Goal: Task Accomplishment & Management: Complete application form

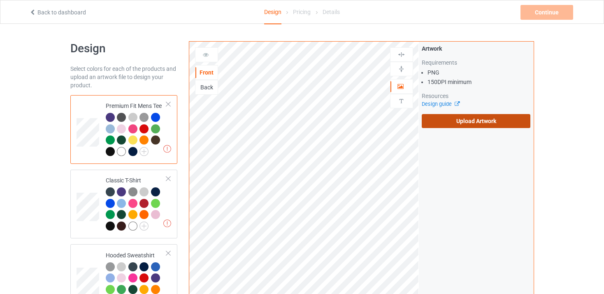
click at [465, 122] on label "Upload Artwork" at bounding box center [476, 121] width 109 height 14
click at [0, 0] on input "Upload Artwork" at bounding box center [0, 0] width 0 height 0
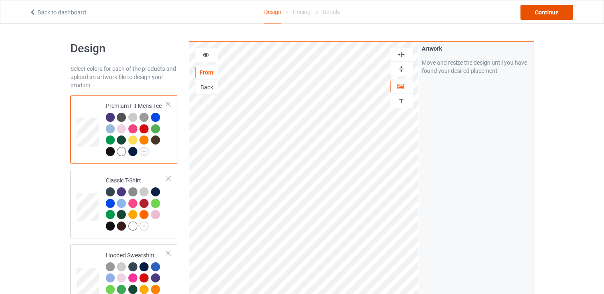
click at [534, 11] on div "Continue" at bounding box center [546, 12] width 53 height 15
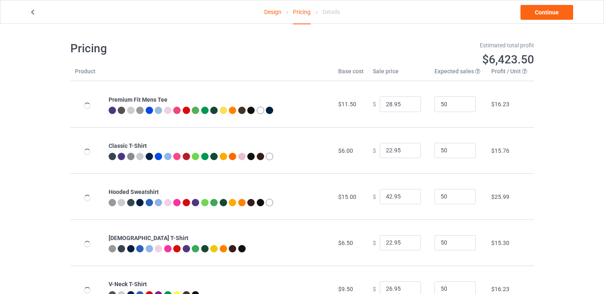
click at [34, 9] on icon at bounding box center [32, 11] width 7 height 6
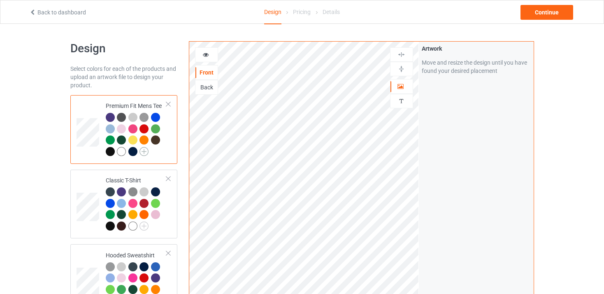
click at [144, 151] on img at bounding box center [143, 151] width 9 height 9
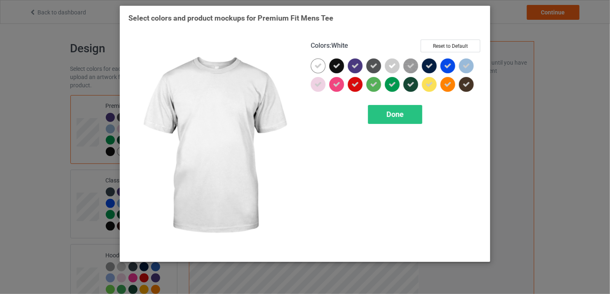
click at [322, 68] on div at bounding box center [318, 65] width 15 height 15
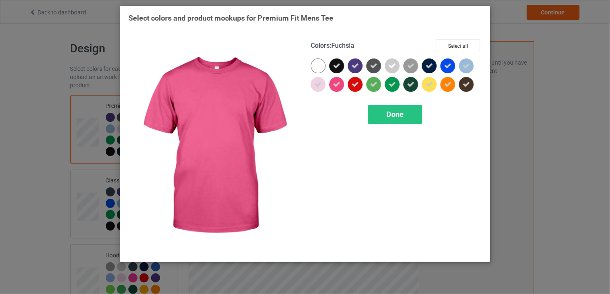
click at [365, 101] on div "Colors : Fuchsia Select all Done" at bounding box center [396, 146] width 182 height 225
click at [388, 114] on span "Done" at bounding box center [394, 114] width 17 height 9
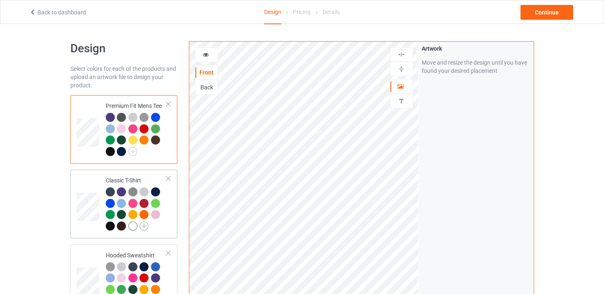
click at [141, 226] on img at bounding box center [143, 225] width 9 height 9
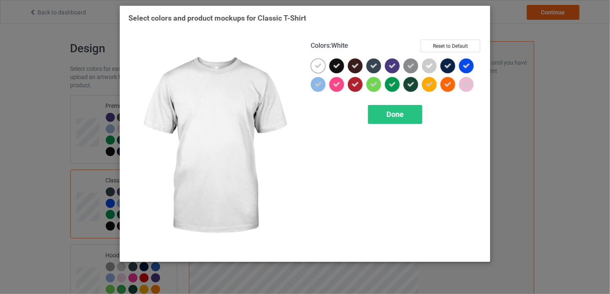
click at [319, 65] on icon at bounding box center [317, 65] width 7 height 7
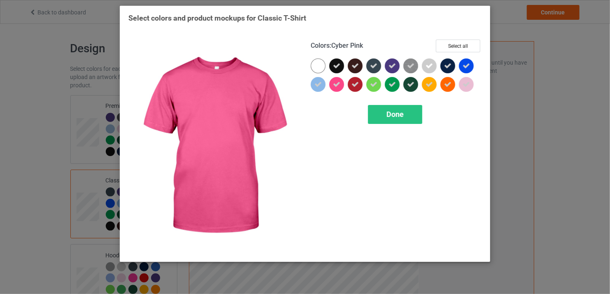
click at [380, 124] on div "Colors : Cyber Pink Select all Done" at bounding box center [396, 146] width 182 height 225
click at [397, 115] on span "Done" at bounding box center [394, 114] width 17 height 9
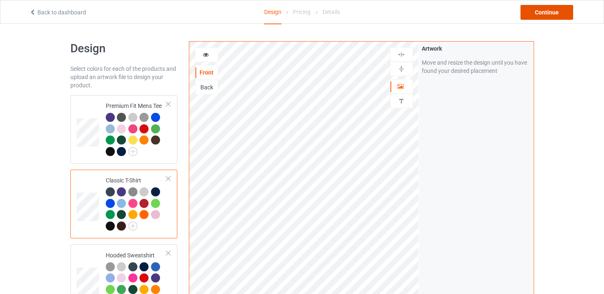
click at [552, 6] on div "Continue" at bounding box center [546, 12] width 53 height 15
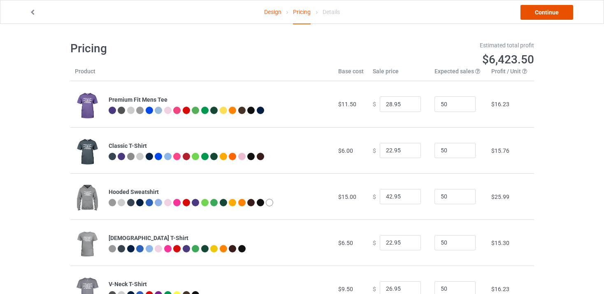
click at [552, 6] on link "Continue" at bounding box center [546, 12] width 53 height 15
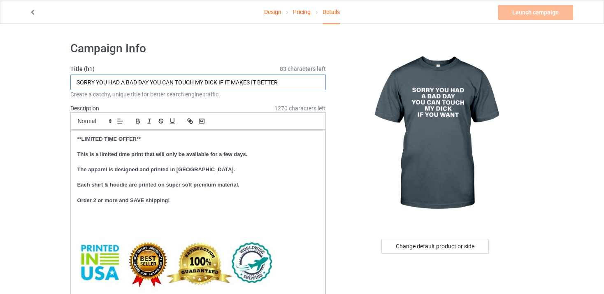
click at [205, 81] on input "SORRY YOU HAD A BAD DAY YOU CAN TOUCH MY DICK IF IT MAKES IT BETTER" at bounding box center [198, 82] width 256 height 16
paste input "text"
click at [149, 83] on input "text" at bounding box center [198, 82] width 256 height 16
click at [182, 83] on input "text" at bounding box center [198, 82] width 256 height 16
paste input "Sorry You Had A Bad Day You Can Touch My Dick If You Want"
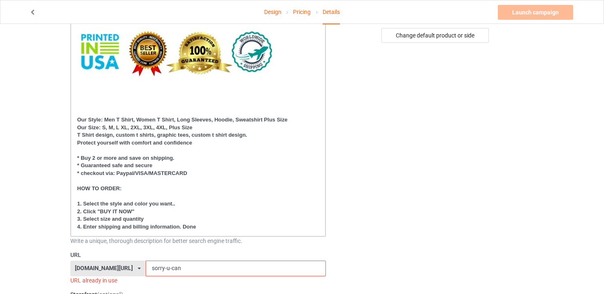
scroll to position [248, 0]
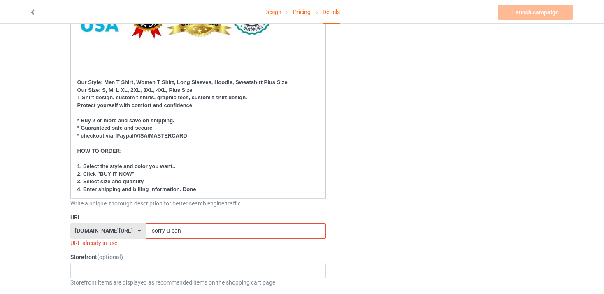
type input "Sorry You Had A Bad Day You Can Touch My Dick If You Want"
click at [165, 230] on input "sorry-u-can" at bounding box center [236, 231] width 180 height 16
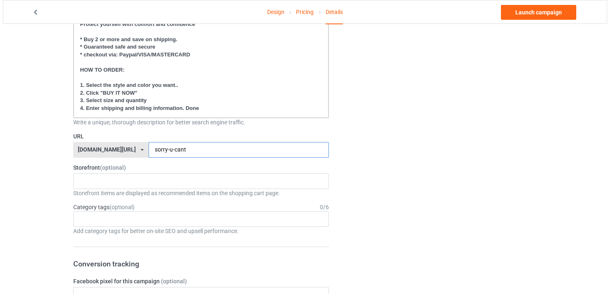
scroll to position [0, 0]
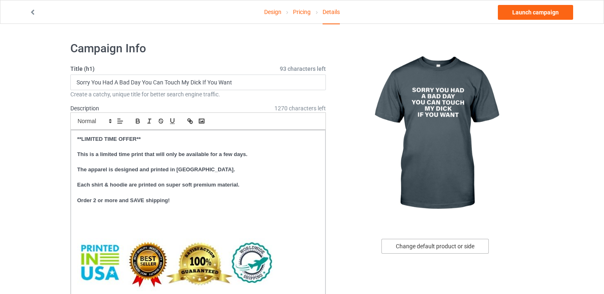
type input "sorry-u-cant"
click at [428, 242] on div "Change default product or side" at bounding box center [434, 246] width 107 height 15
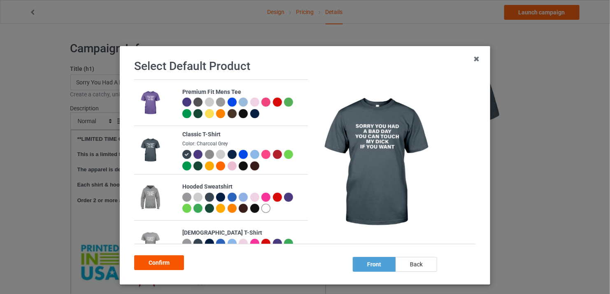
click at [164, 262] on div "Confirm" at bounding box center [159, 262] width 50 height 15
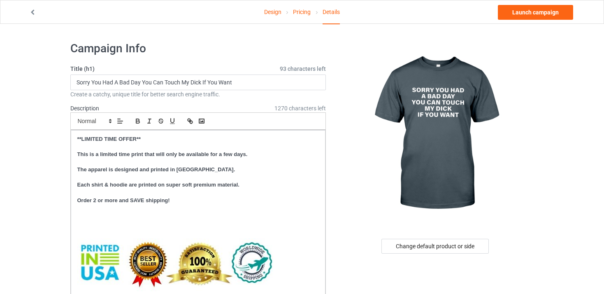
click at [273, 17] on link "Design" at bounding box center [272, 11] width 17 height 23
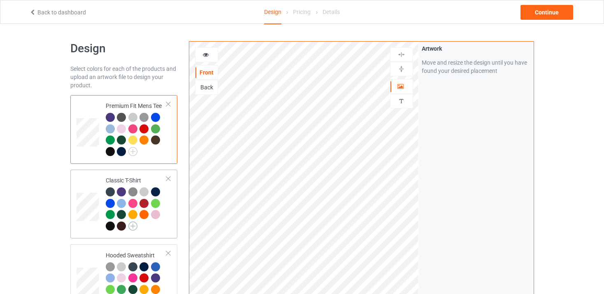
click at [130, 228] on img at bounding box center [132, 225] width 9 height 9
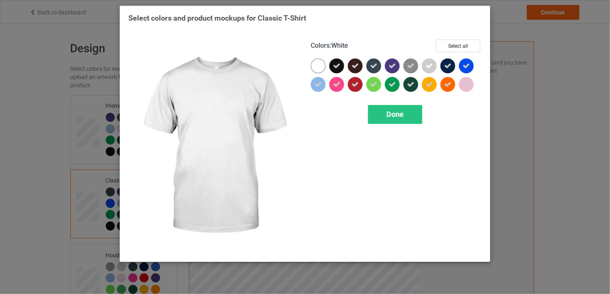
click at [322, 65] on div at bounding box center [318, 65] width 15 height 15
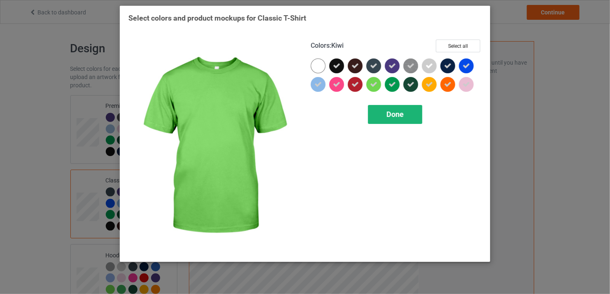
click at [391, 113] on span "Done" at bounding box center [394, 114] width 17 height 9
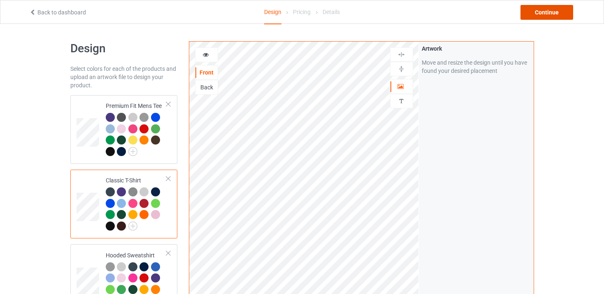
click at [549, 12] on div "Continue" at bounding box center [546, 12] width 53 height 15
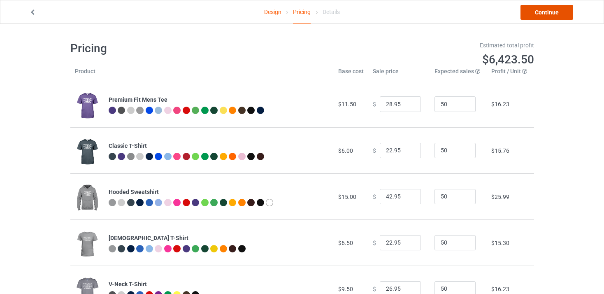
click at [549, 12] on link "Continue" at bounding box center [546, 12] width 53 height 15
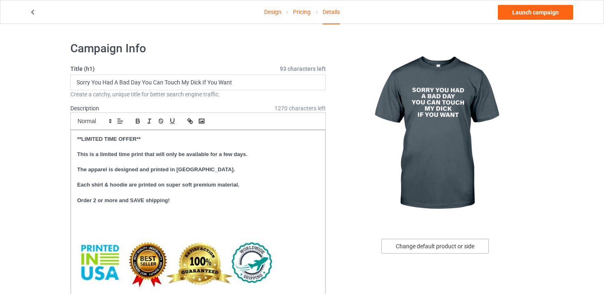
click at [421, 246] on div "Change default product or side" at bounding box center [434, 246] width 107 height 15
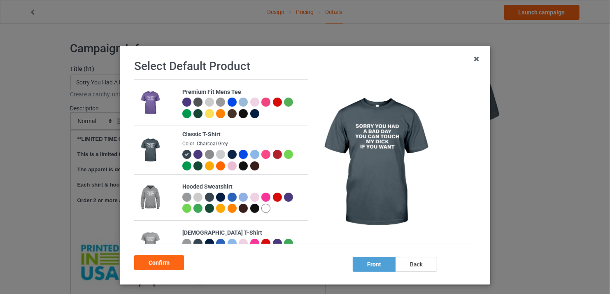
click at [240, 167] on div at bounding box center [243, 165] width 9 height 9
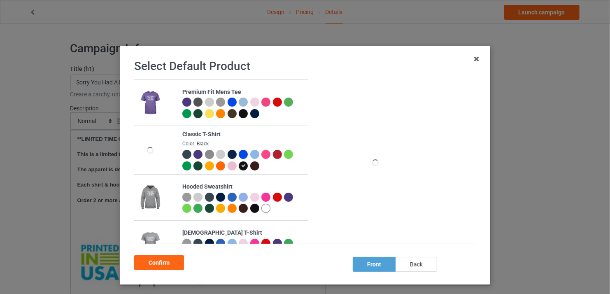
click at [408, 263] on div "back" at bounding box center [416, 264] width 42 height 15
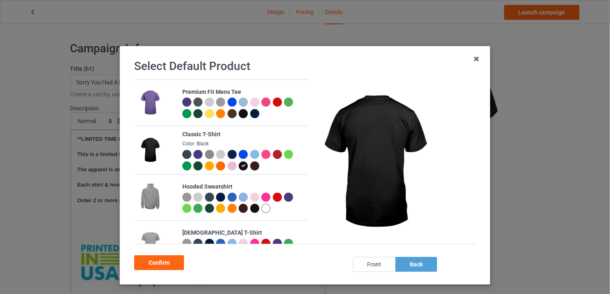
click at [379, 266] on div "front" at bounding box center [374, 264] width 43 height 15
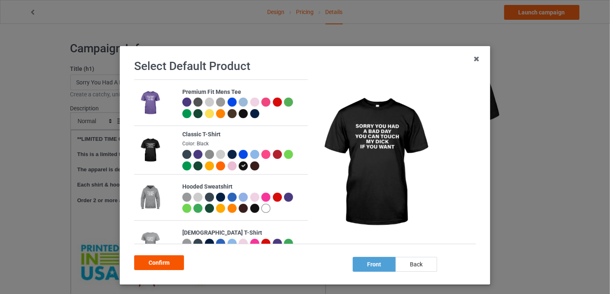
click at [166, 257] on div "Confirm" at bounding box center [159, 262] width 50 height 15
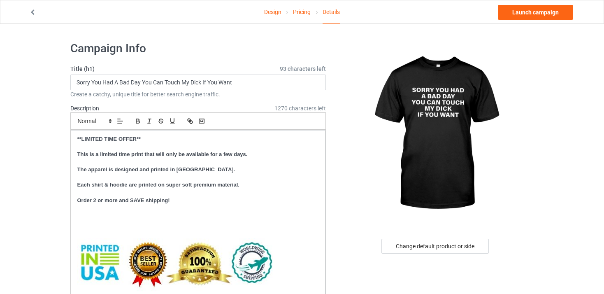
click at [541, 4] on div "Design Pricing Details Launch campaign" at bounding box center [301, 11] width 557 height 23
click at [538, 14] on link "Launch campaign" at bounding box center [535, 12] width 75 height 15
